Goal: Transaction & Acquisition: Purchase product/service

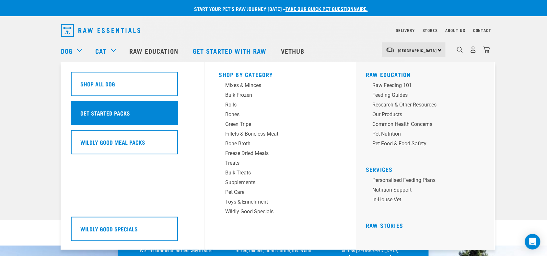
click at [92, 121] on div "Get Started Packs" at bounding box center [124, 113] width 107 height 24
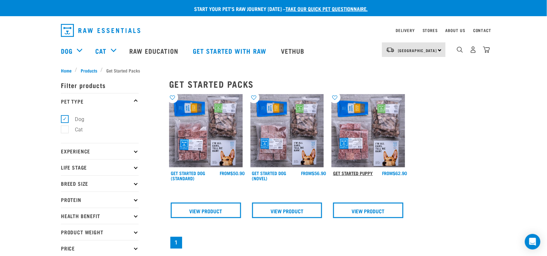
click at [349, 174] on link "Get Started Puppy" at bounding box center [353, 173] width 40 height 2
click at [255, 169] on link at bounding box center [288, 166] width 74 height 6
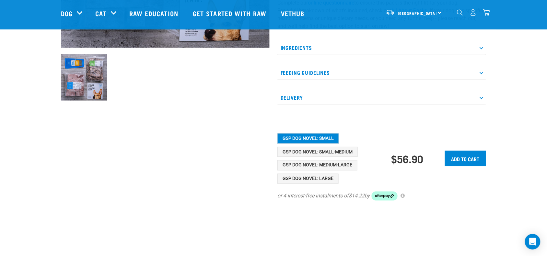
scroll to position [162, 0]
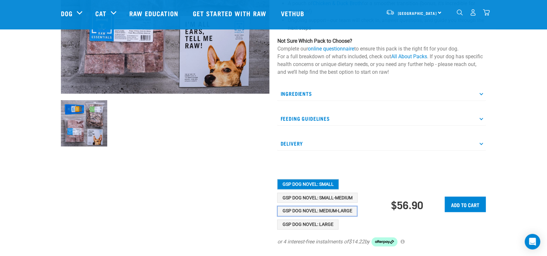
click at [338, 211] on button "GSP Dog Novel: Medium-Large" at bounding box center [318, 212] width 80 height 10
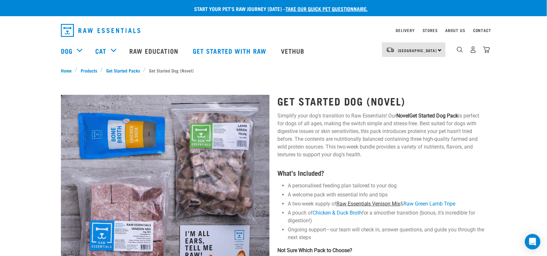
scroll to position [81, 0]
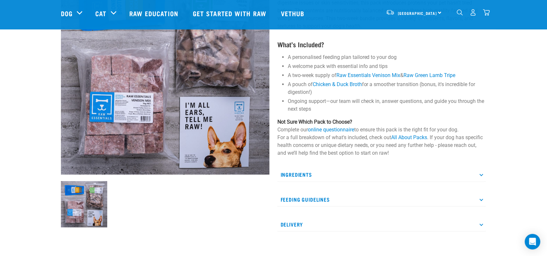
click at [469, 203] on p "Feeding Guidelines" at bounding box center [382, 200] width 209 height 15
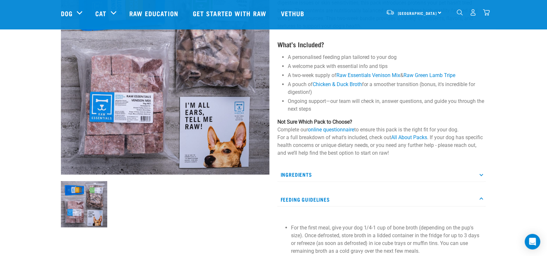
click at [469, 203] on p "Feeding Guidelines" at bounding box center [382, 200] width 209 height 15
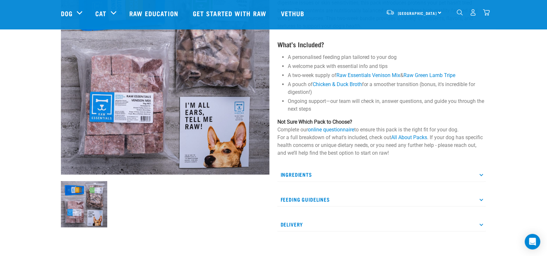
click at [468, 227] on p "Delivery" at bounding box center [382, 225] width 209 height 15
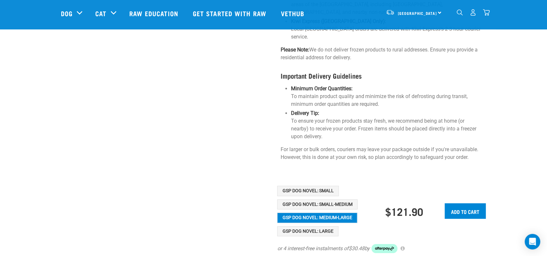
scroll to position [405, 0]
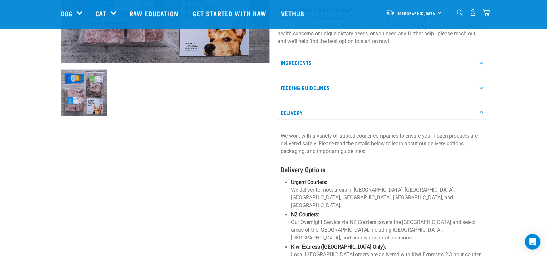
scroll to position [162, 0]
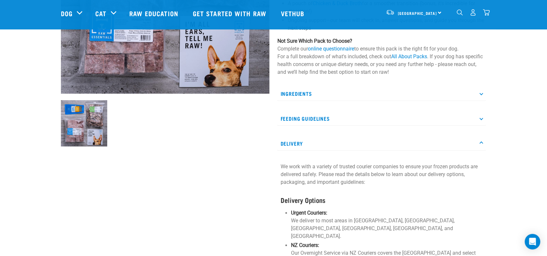
drag, startPoint x: 327, startPoint y: 119, endPoint x: 331, endPoint y: 118, distance: 3.4
click at [330, 118] on p "Feeding Guidelines" at bounding box center [382, 119] width 209 height 15
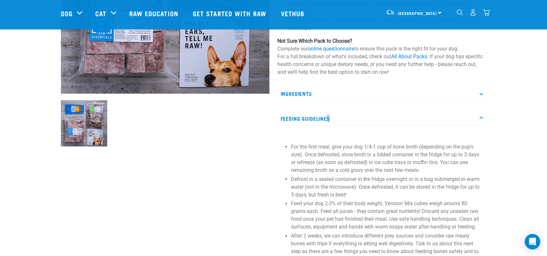
click at [333, 117] on p "Feeding Guidelines" at bounding box center [382, 119] width 209 height 15
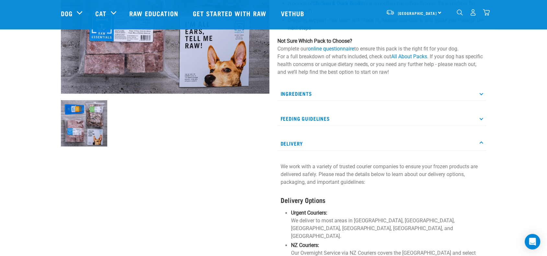
click at [335, 117] on p "Feeding Guidelines" at bounding box center [382, 119] width 209 height 15
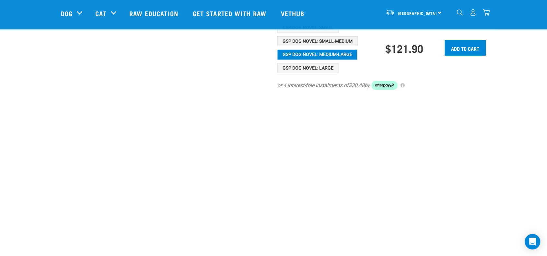
scroll to position [691, 0]
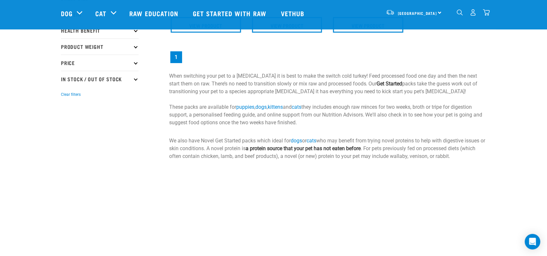
scroll to position [166, 0]
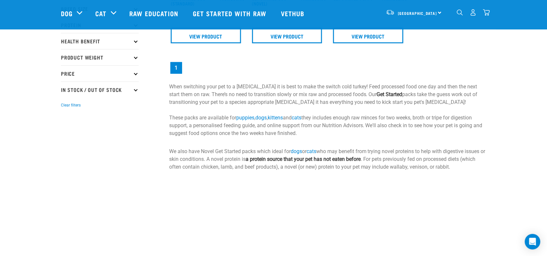
scroll to position [127, 0]
click at [377, 94] on strong "Get Started" at bounding box center [390, 95] width 26 height 6
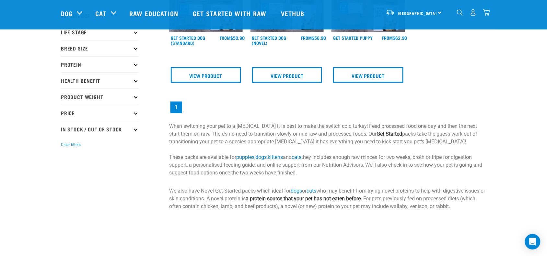
scroll to position [87, 0]
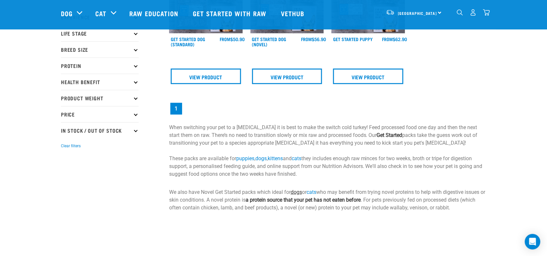
click at [297, 193] on link "dogs" at bounding box center [296, 192] width 11 height 6
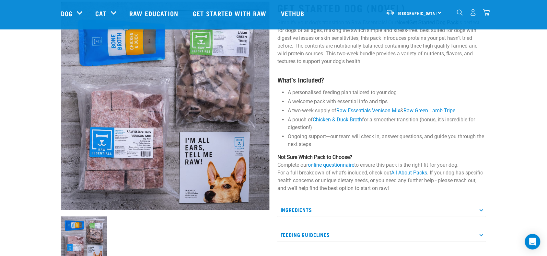
scroll to position [122, 0]
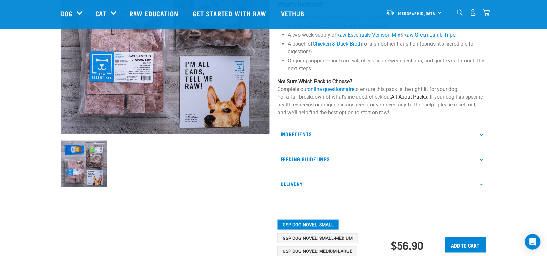
click at [396, 96] on link "All About Packs" at bounding box center [410, 97] width 36 height 6
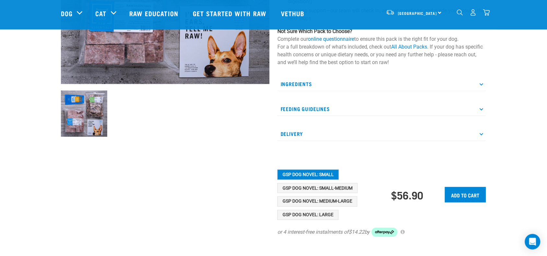
scroll to position [203, 0]
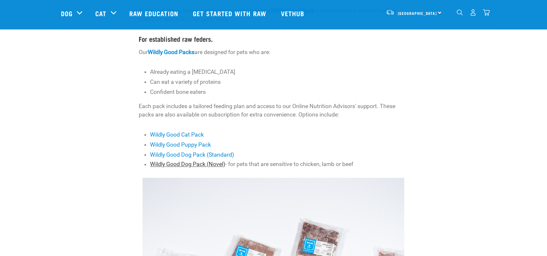
click at [222, 167] on link "Wildly Good Dog Pack (Novel)" at bounding box center [187, 164] width 75 height 6
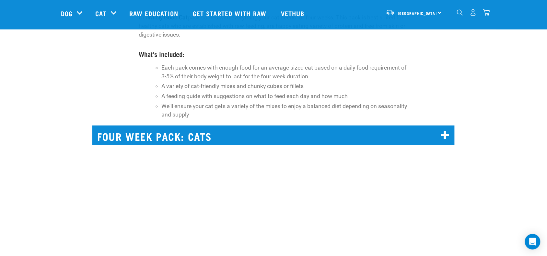
scroll to position [4555, 0]
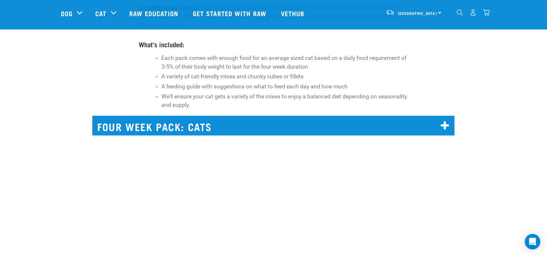
click at [265, 121] on h2 "FOUR WEEK PACK: CATS" at bounding box center [273, 126] width 362 height 20
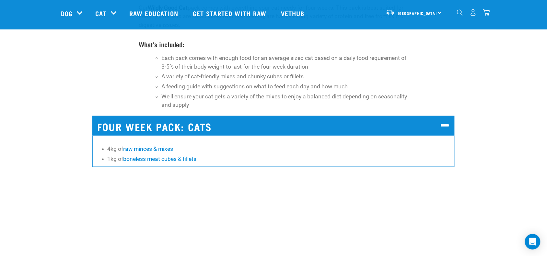
click at [276, 119] on h2 "FOUR WEEK PACK: CATS" at bounding box center [273, 126] width 362 height 20
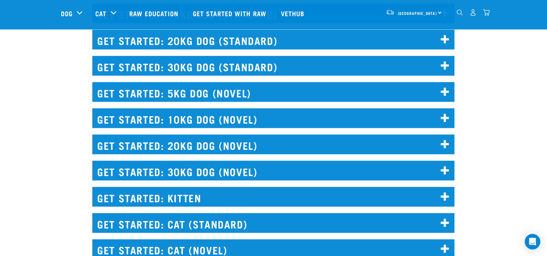
scroll to position [866, 0]
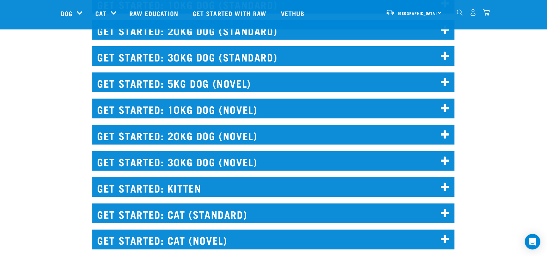
click at [233, 136] on h2 "GET STARTED: 20KG DOG (NOVEL)" at bounding box center [273, 135] width 362 height 20
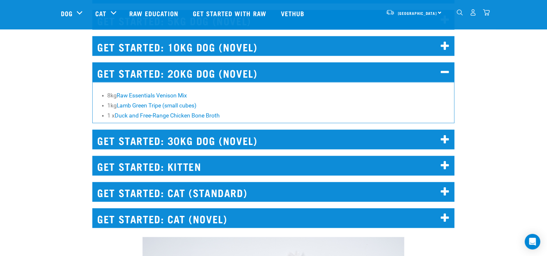
scroll to position [947, 0]
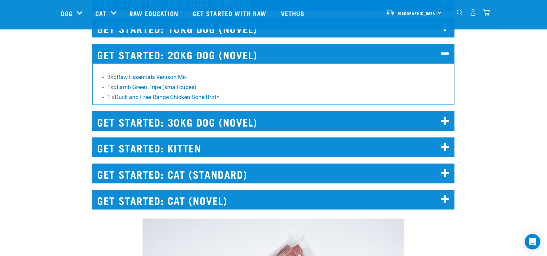
click at [239, 123] on h2 "GET STARTED: 30KG DOG (NOVEL)" at bounding box center [273, 122] width 362 height 20
